Goal: Check status: Check status

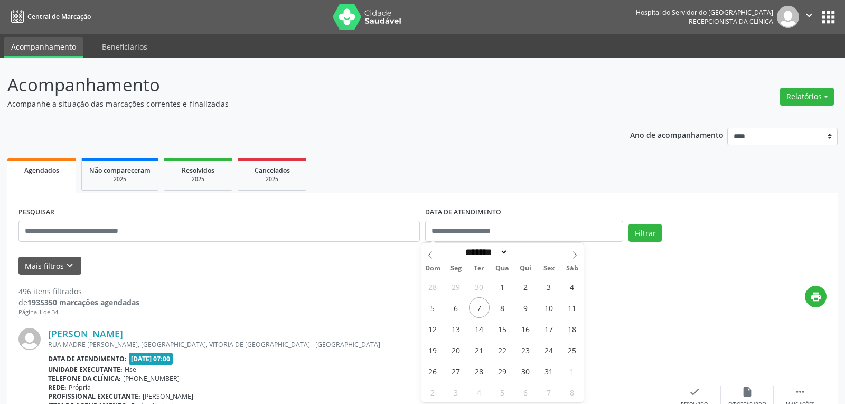
select select "*"
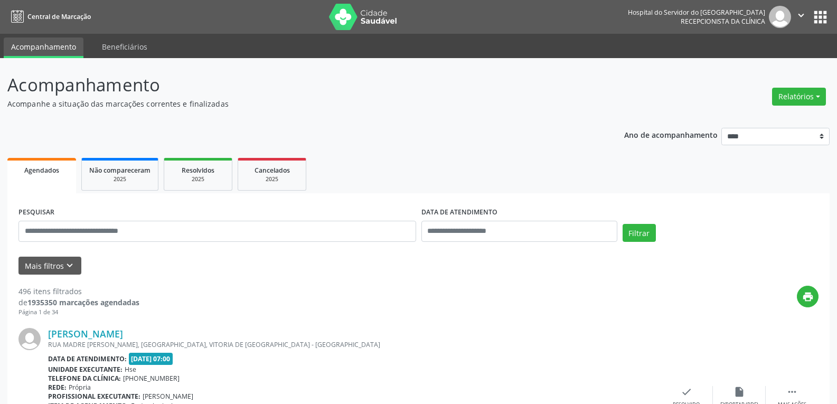
click at [560, 162] on ul "Agendados Não compareceram 2025 Resolvidos 2025 Cancelados 2025" at bounding box center [418, 174] width 822 height 38
click at [355, 20] on img at bounding box center [363, 17] width 69 height 26
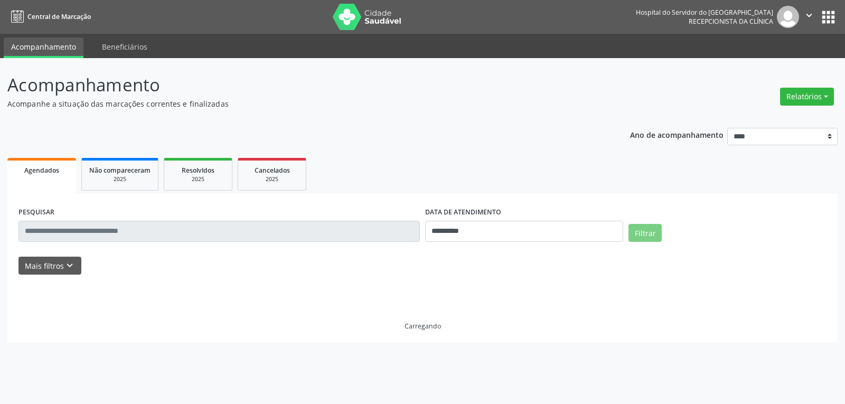
select select "*"
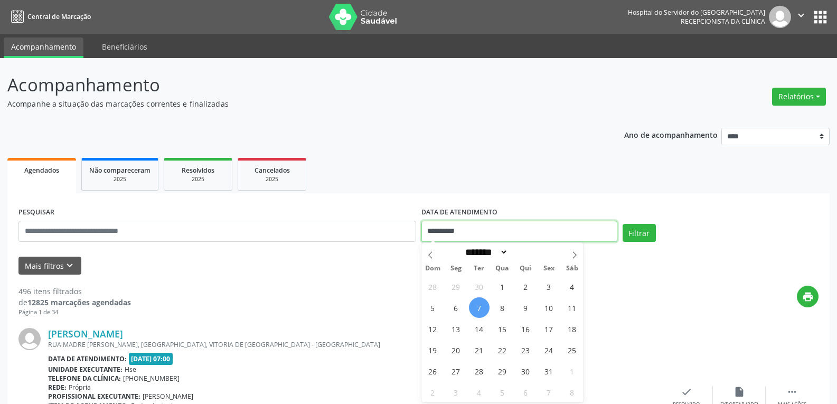
drag, startPoint x: 452, startPoint y: 238, endPoint x: 394, endPoint y: 246, distance: 58.6
click at [394, 246] on div "**********" at bounding box center [418, 226] width 805 height 45
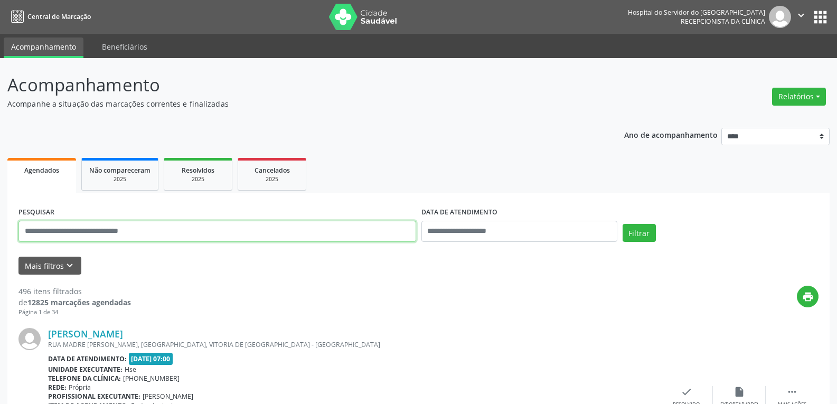
click at [115, 233] on input "text" at bounding box center [217, 231] width 398 height 21
click at [138, 232] on input "**********" at bounding box center [217, 231] width 398 height 21
click at [157, 230] on input "**********" at bounding box center [217, 231] width 398 height 21
click at [622, 224] on button "Filtrar" at bounding box center [638, 233] width 33 height 18
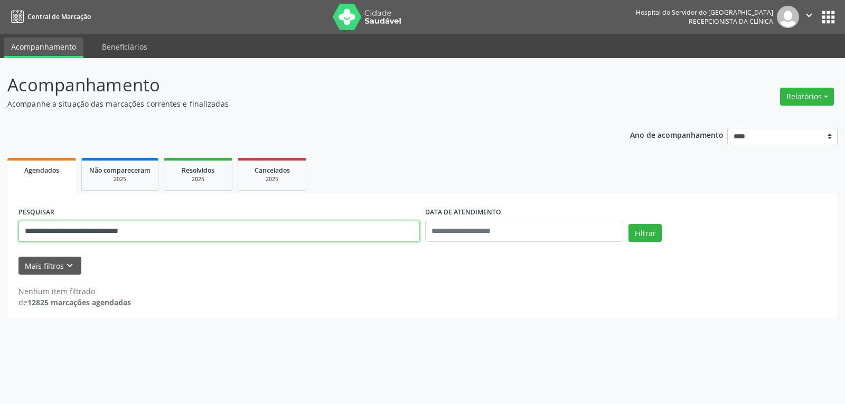
drag, startPoint x: 164, startPoint y: 239, endPoint x: 0, endPoint y: 228, distance: 164.6
click at [0, 228] on div "**********" at bounding box center [422, 231] width 845 height 346
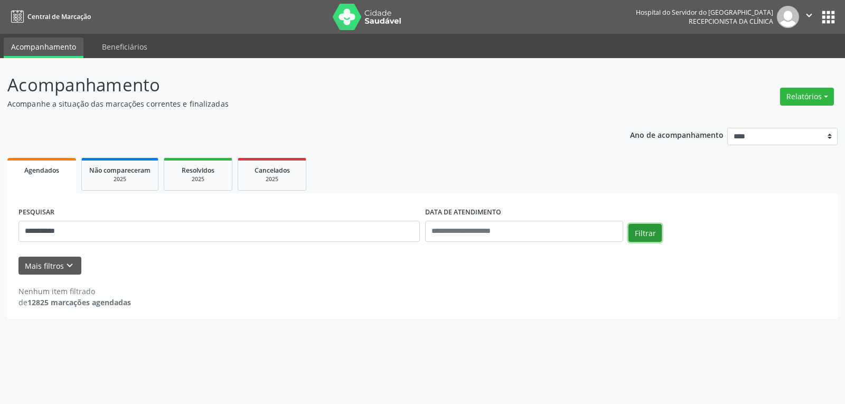
click at [642, 226] on button "Filtrar" at bounding box center [644, 233] width 33 height 18
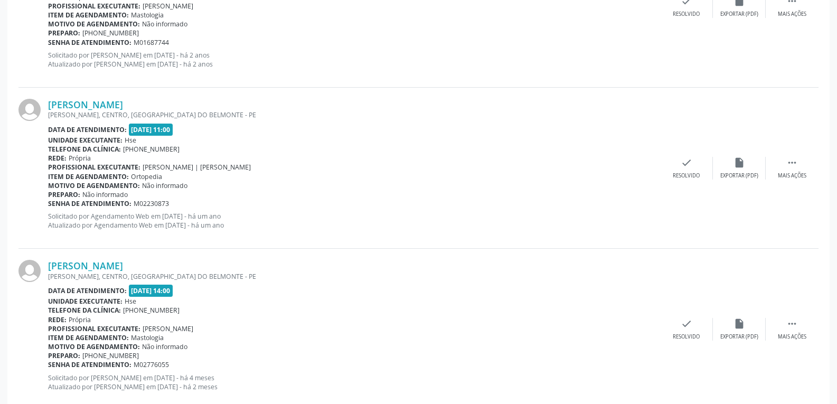
scroll to position [2188, 0]
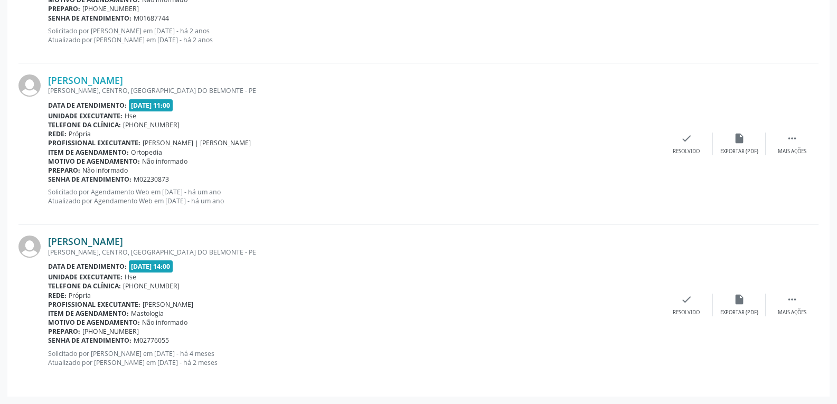
click at [123, 243] on link "Antonia Maria Pereira de Menezes Padua" at bounding box center [85, 241] width 75 height 12
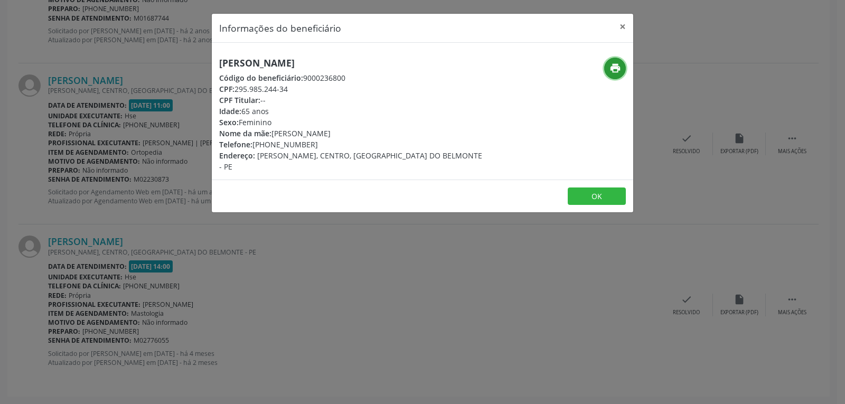
click at [620, 67] on icon "print" at bounding box center [615, 68] width 12 height 12
drag, startPoint x: 235, startPoint y: 87, endPoint x: 298, endPoint y: 87, distance: 62.8
click at [298, 87] on div "CPF: 295.985.244-34" at bounding box center [352, 88] width 266 height 11
copy div "295.985.244-34"
drag, startPoint x: 254, startPoint y: 144, endPoint x: 324, endPoint y: 144, distance: 69.7
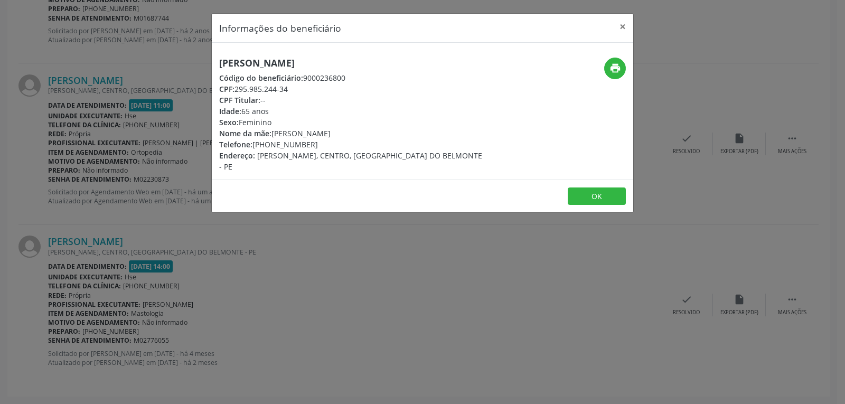
click at [324, 144] on div "Telefone: (87) 99963-8461" at bounding box center [352, 144] width 266 height 11
copy div "(87) 99963-8461"
click at [625, 26] on button "×" at bounding box center [622, 27] width 21 height 26
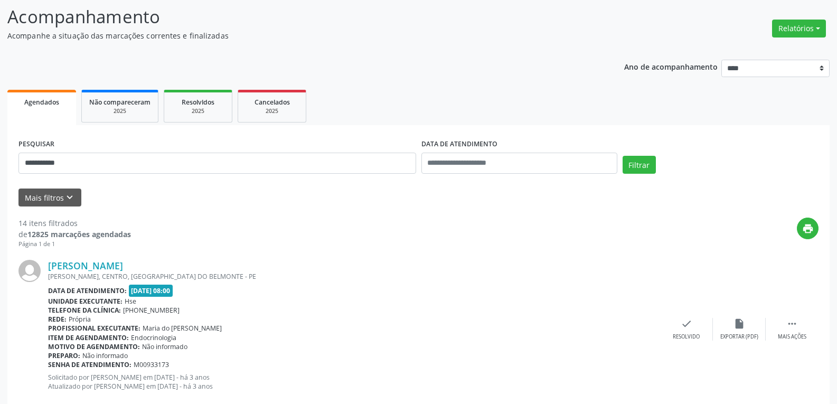
scroll to position [0, 0]
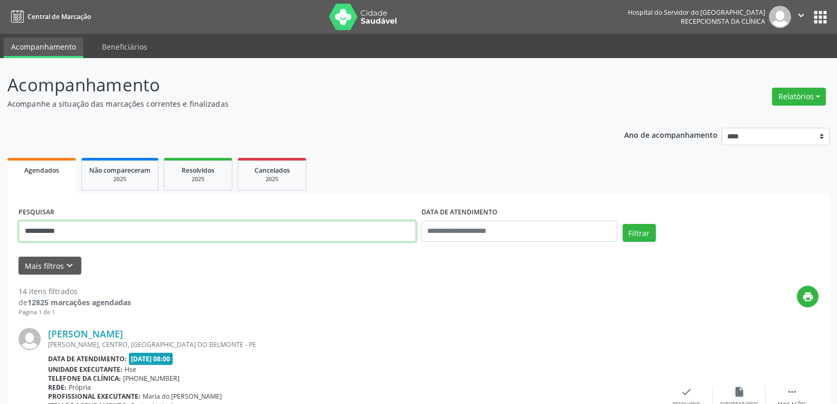
drag, startPoint x: 82, startPoint y: 229, endPoint x: 0, endPoint y: 223, distance: 82.5
type input "**********"
click at [622, 224] on button "Filtrar" at bounding box center [638, 233] width 33 height 18
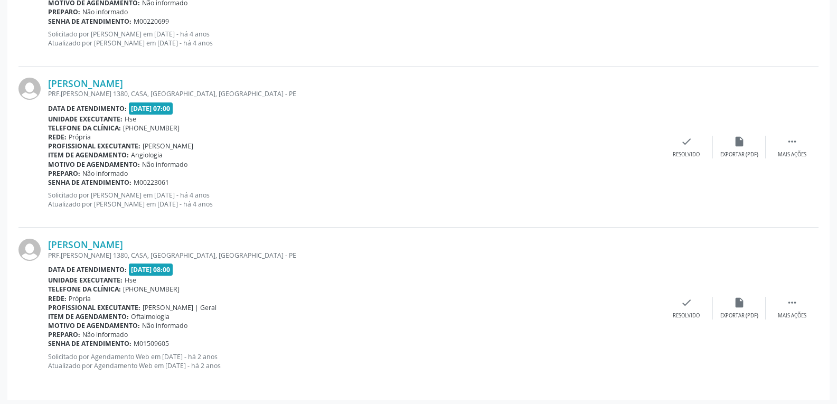
scroll to position [1382, 0]
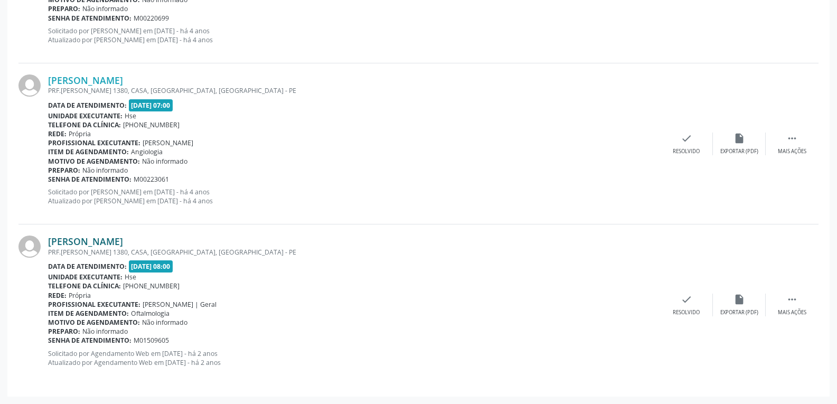
click at [105, 242] on link "Maria Luiza da Silva Wanderley" at bounding box center [85, 241] width 75 height 12
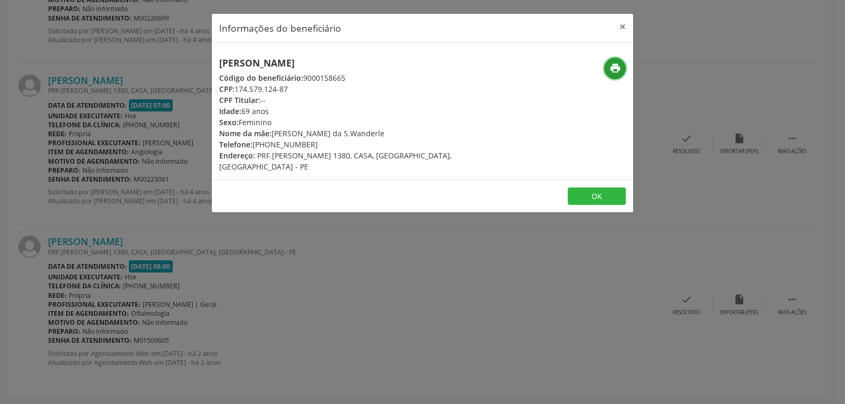
click at [611, 67] on icon "print" at bounding box center [615, 68] width 12 height 12
drag, startPoint x: 238, startPoint y: 89, endPoint x: 316, endPoint y: 88, distance: 78.7
click at [316, 88] on div "CPF: 174.579.124-87" at bounding box center [352, 88] width 266 height 11
copy div "174.579.124-87"
drag, startPoint x: 269, startPoint y: 143, endPoint x: 325, endPoint y: 143, distance: 56.5
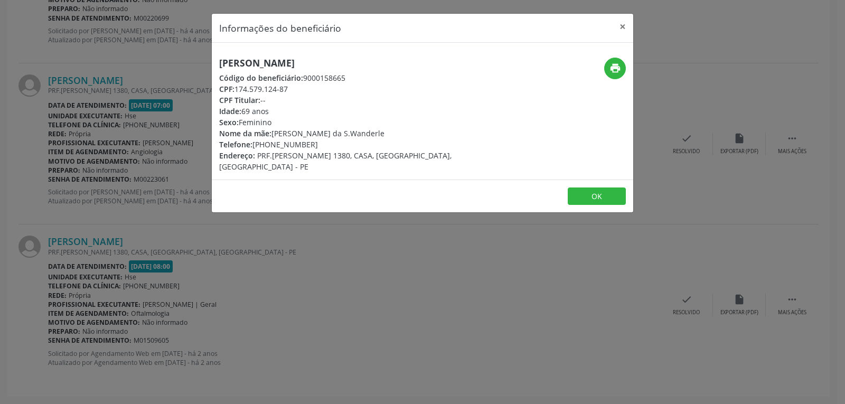
click at [325, 143] on div "Telefone: (81) 99281-9176" at bounding box center [352, 144] width 266 height 11
copy div "99281-9176"
click at [622, 27] on button "×" at bounding box center [622, 27] width 21 height 26
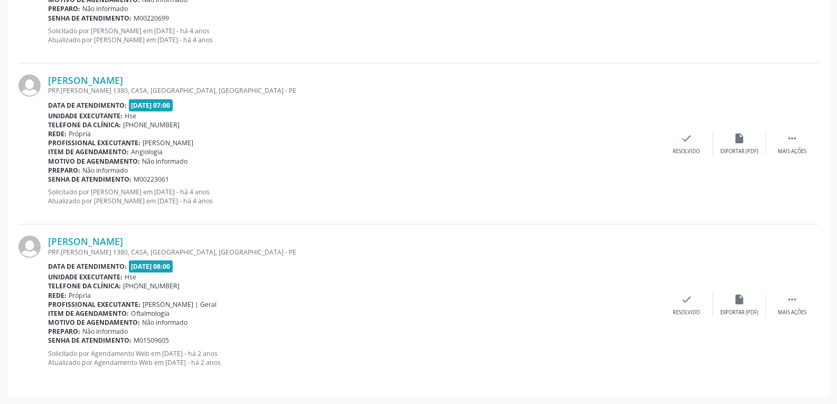
drag, startPoint x: 194, startPoint y: 241, endPoint x: 40, endPoint y: 247, distance: 153.7
click at [40, 247] on div "Maria Luiza da Silva Wanderley PRF.MANOEL ALMEIDA BELO 1380, CASA, BAIRO NOVO, …" at bounding box center [418, 304] width 800 height 160
copy div "Maria Luiza da Silva Wanderley"
